Goal: Task Accomplishment & Management: Complete application form

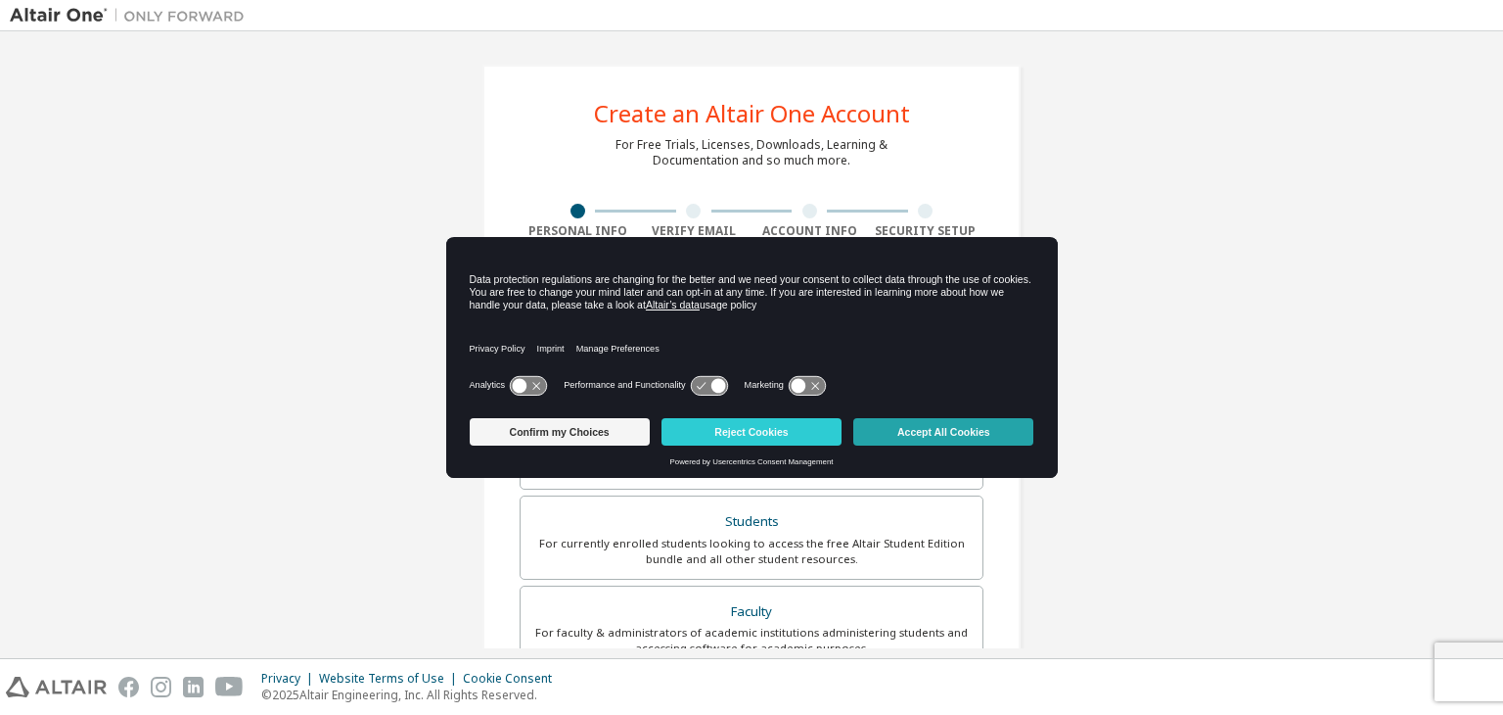
click at [959, 436] on button "Accept All Cookies" at bounding box center [944, 431] width 180 height 27
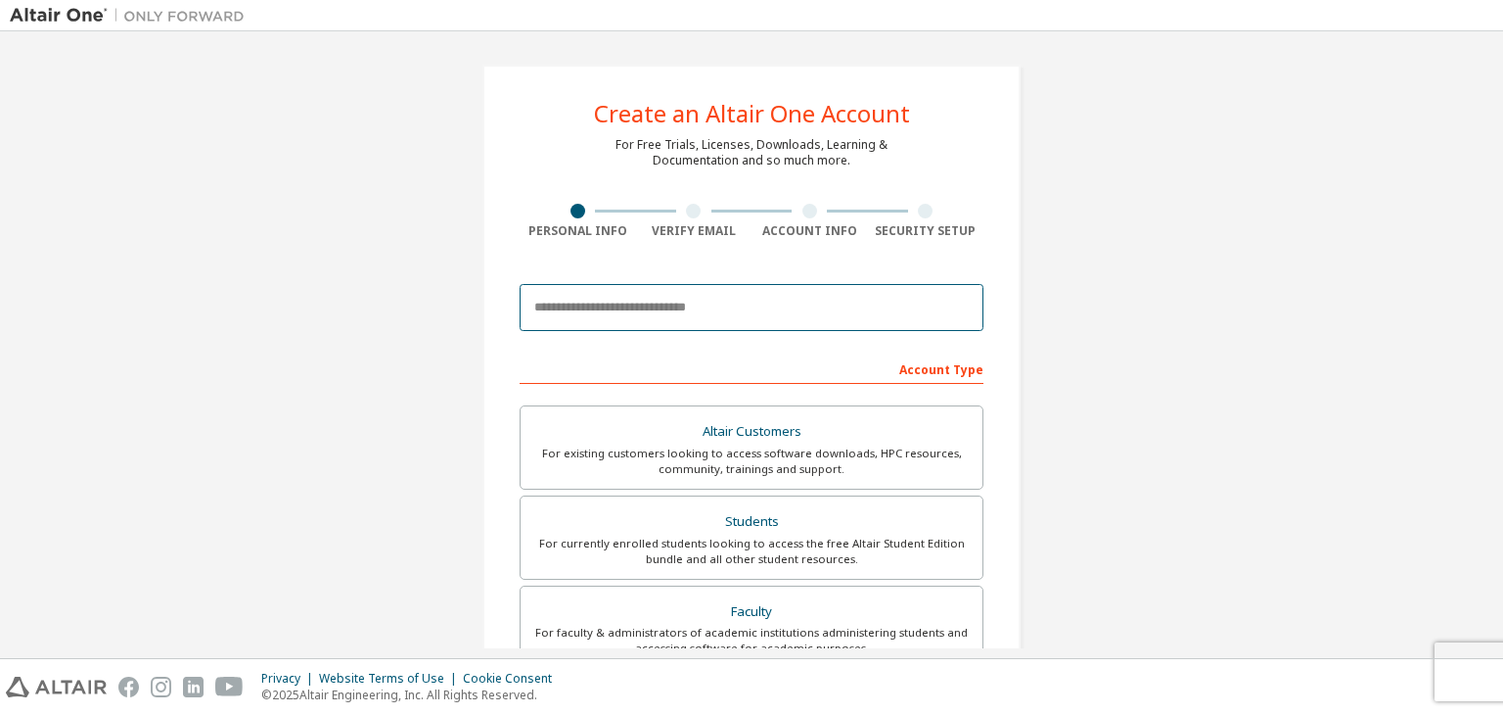
click at [680, 306] on input "email" at bounding box center [752, 307] width 464 height 47
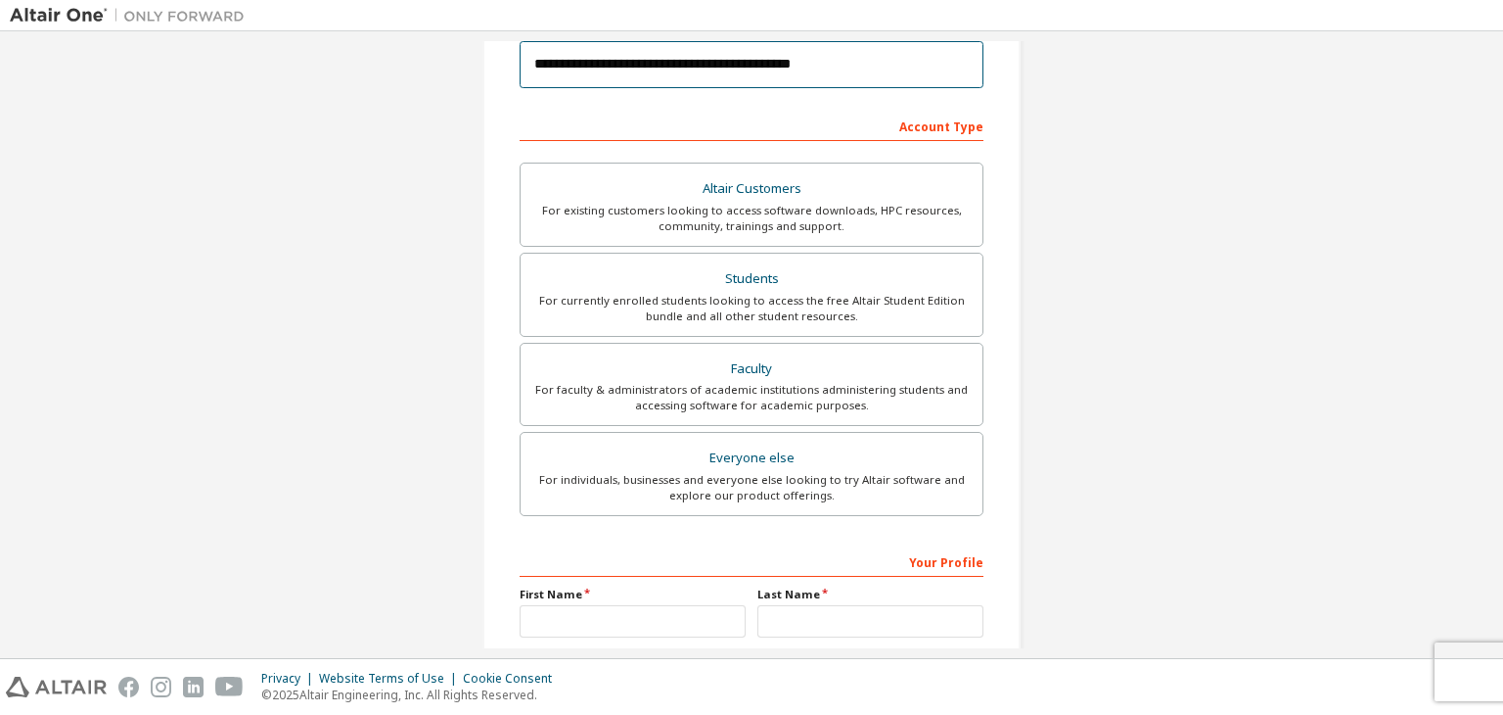
scroll to position [266, 0]
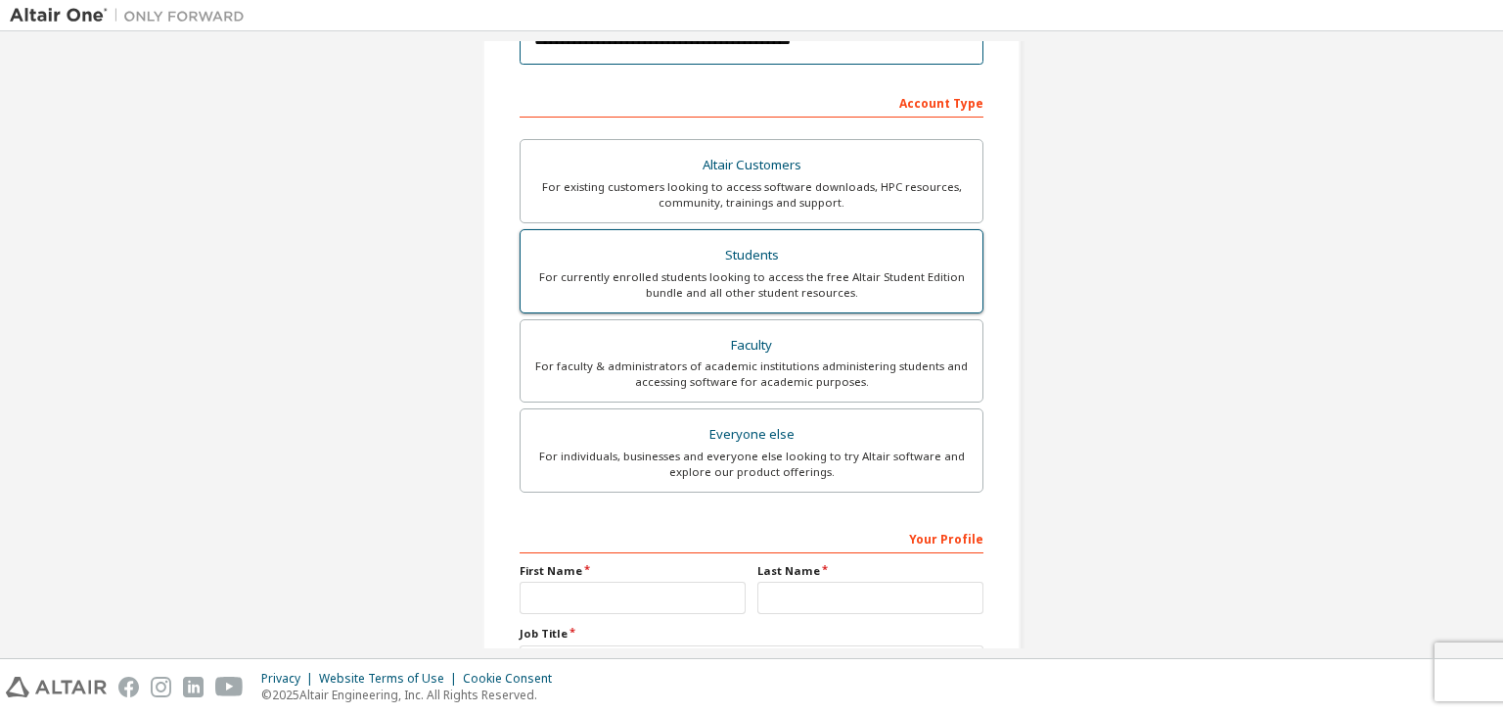
type input "**********"
click at [845, 254] on div "Students" at bounding box center [751, 255] width 439 height 27
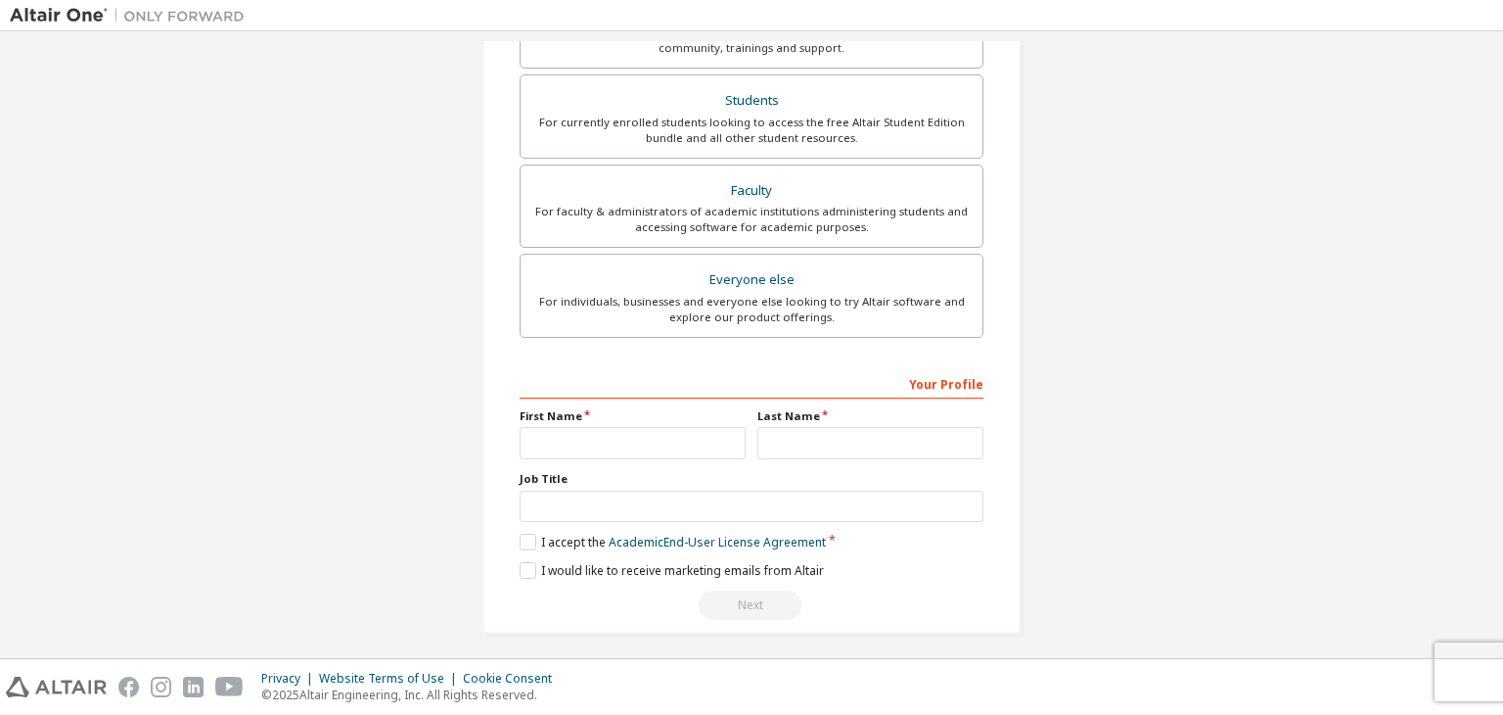
scroll to position [422, 0]
click at [646, 430] on input "text" at bounding box center [633, 442] width 226 height 32
type input "*******"
click at [795, 426] on input "text" at bounding box center [871, 442] width 226 height 32
type input "**********"
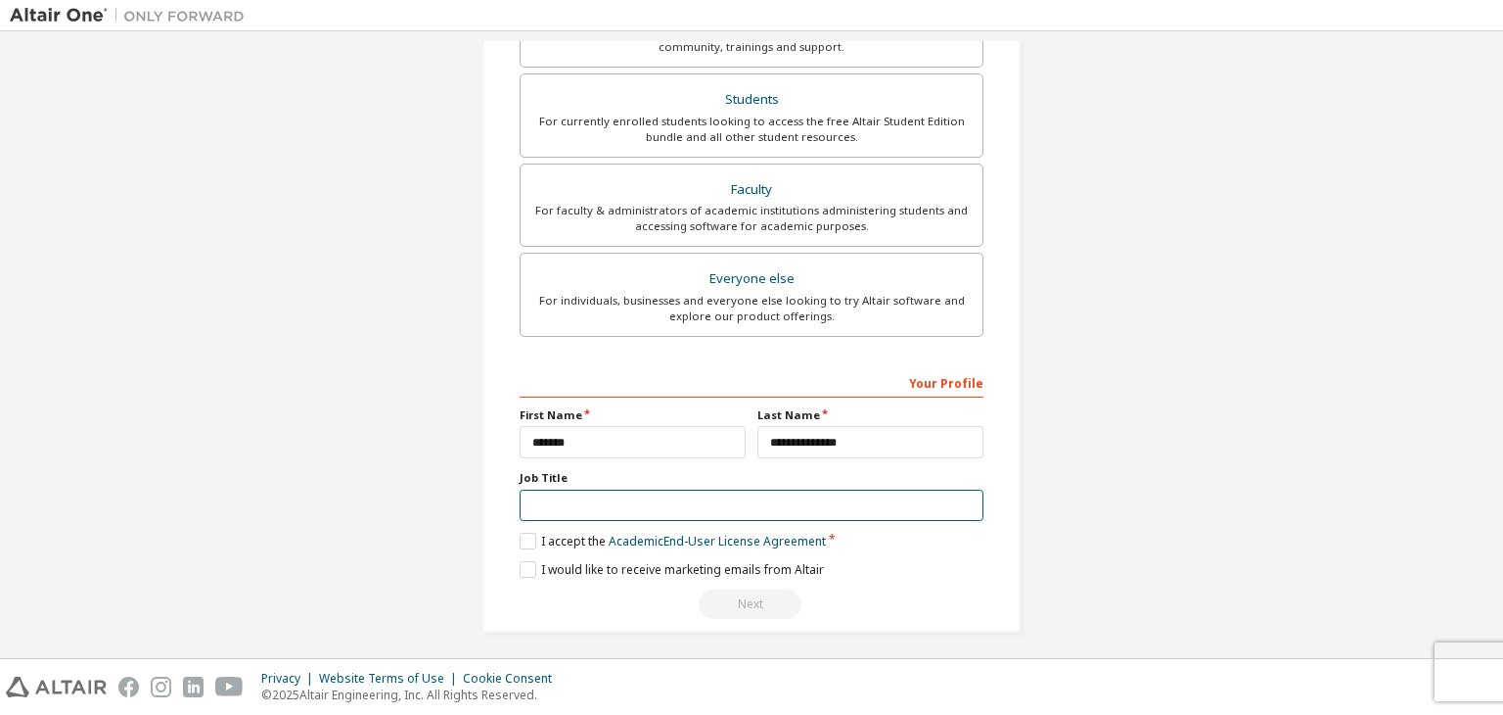
click at [655, 503] on input "text" at bounding box center [752, 505] width 464 height 32
click at [531, 532] on label "I accept the Academic End-User License Agreement" at bounding box center [673, 540] width 306 height 17
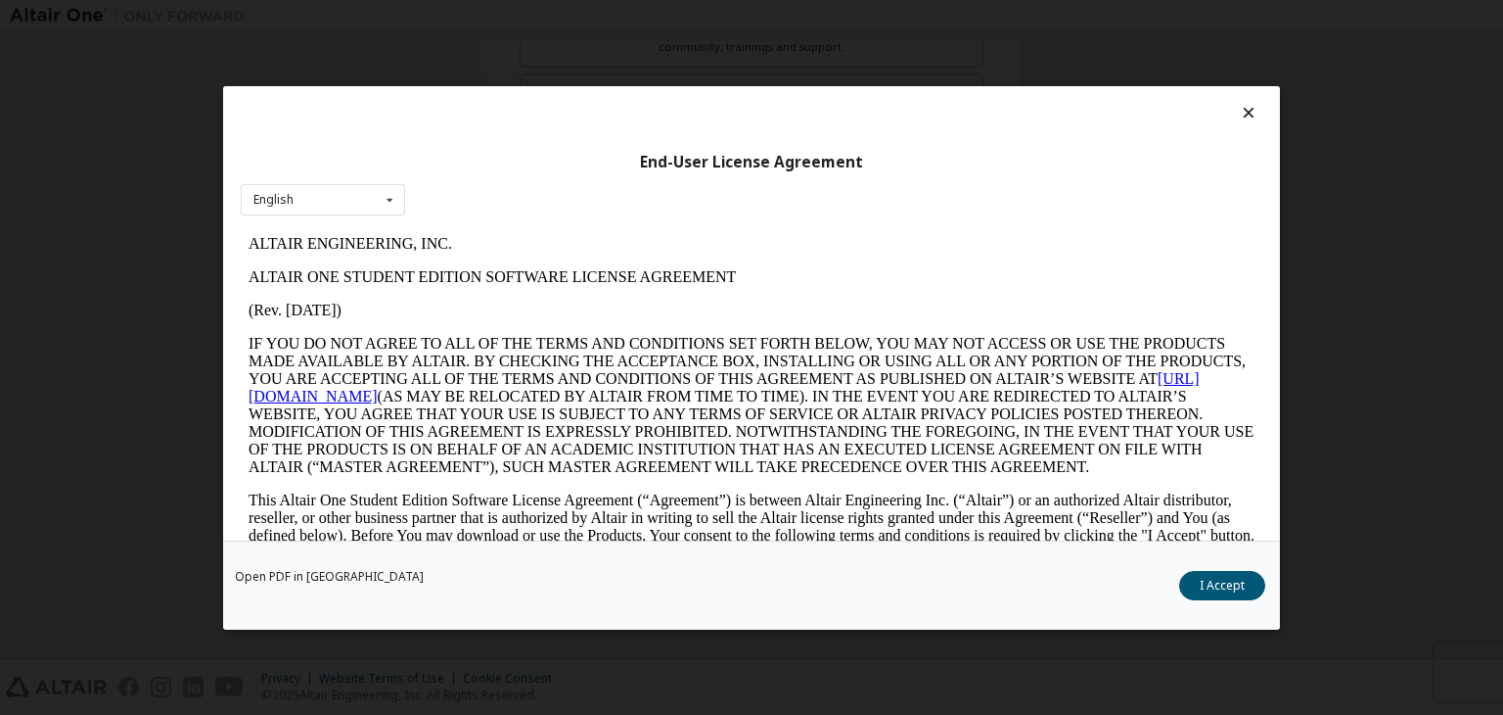
scroll to position [0, 0]
click at [1230, 576] on button "I Accept" at bounding box center [1223, 585] width 86 height 29
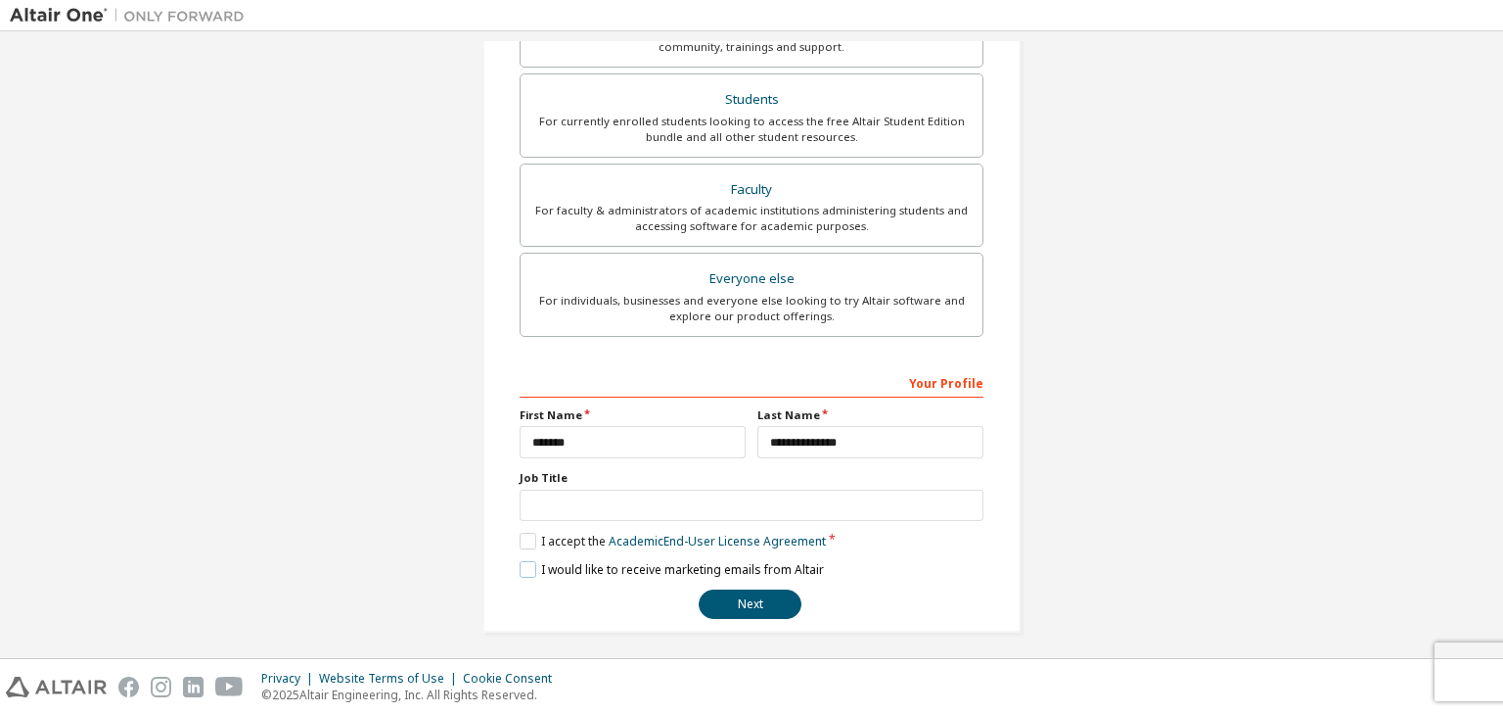
click at [529, 568] on label "I would like to receive marketing emails from Altair" at bounding box center [672, 569] width 304 height 17
click at [759, 608] on button "Next" at bounding box center [750, 603] width 103 height 29
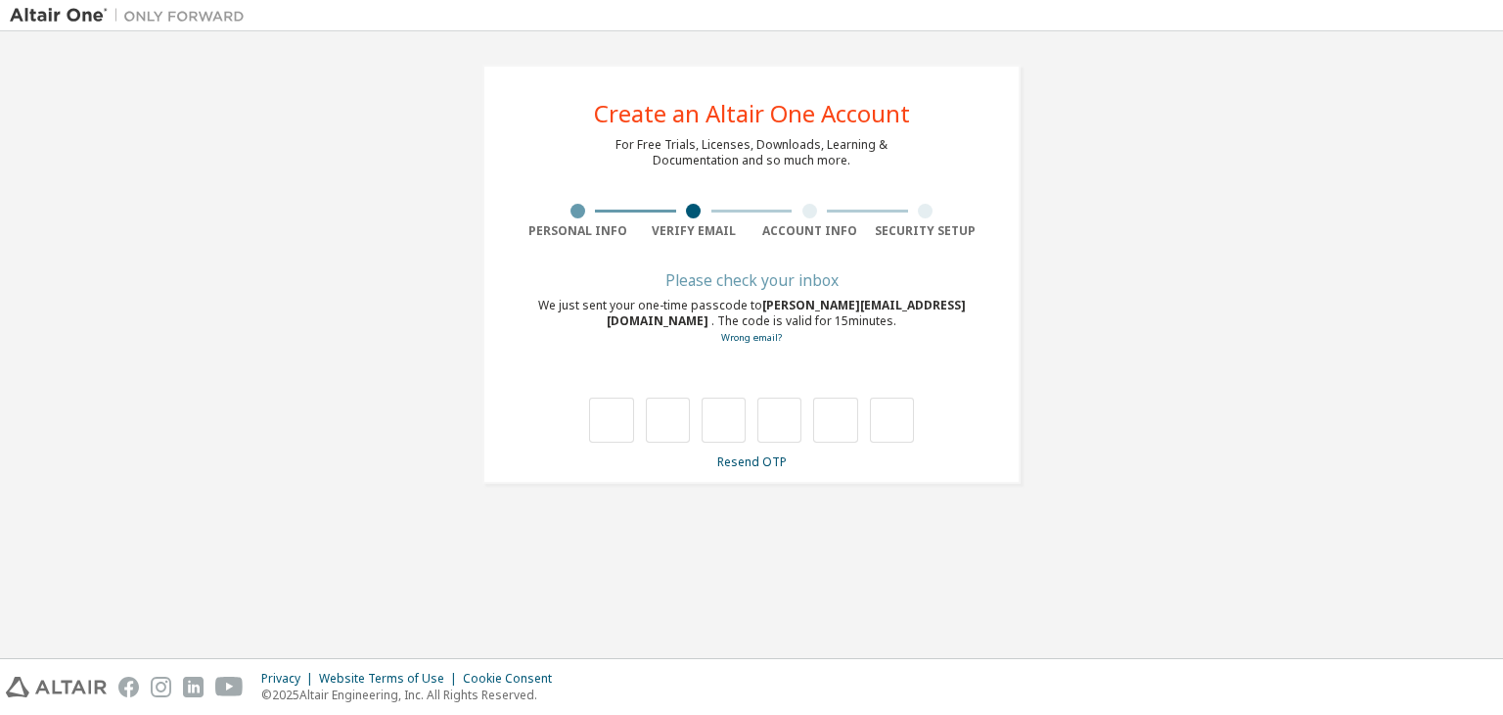
type input "*"
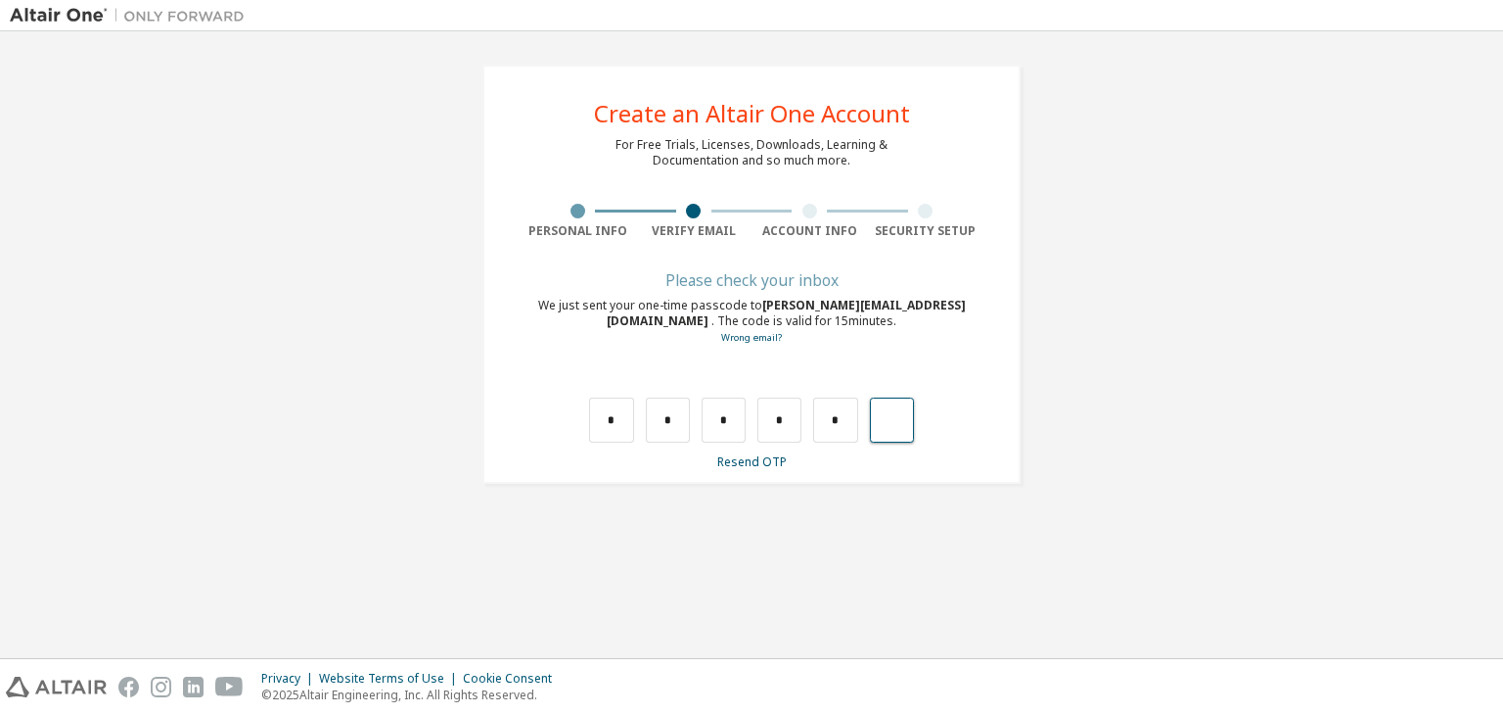
type input "*"
